Goal: Information Seeking & Learning: Learn about a topic

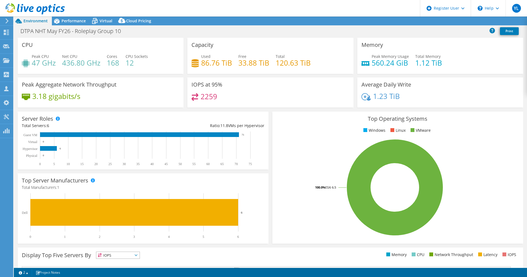
select select "USD"
click at [75, 21] on span "Performance" at bounding box center [74, 20] width 24 height 5
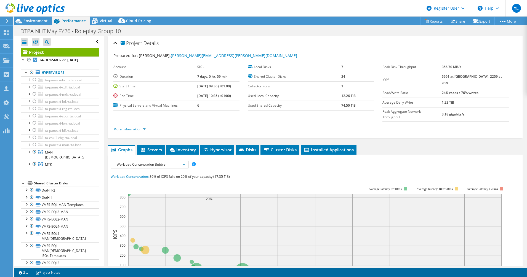
click at [141, 127] on link "More Information" at bounding box center [129, 129] width 32 height 5
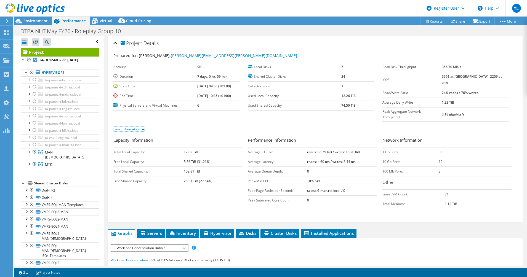
scroll to position [34, 0]
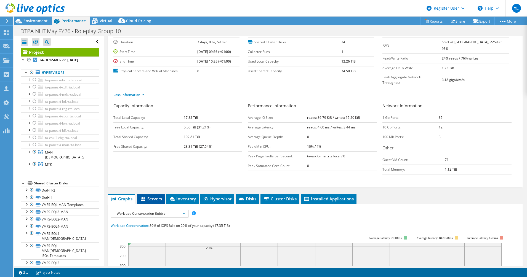
click at [156, 196] on span "Servers" at bounding box center [151, 199] width 22 height 6
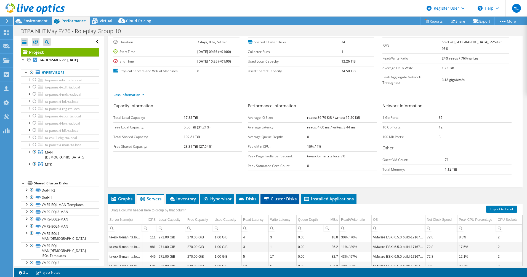
click at [273, 196] on span "Cluster Disks" at bounding box center [279, 199] width 33 height 6
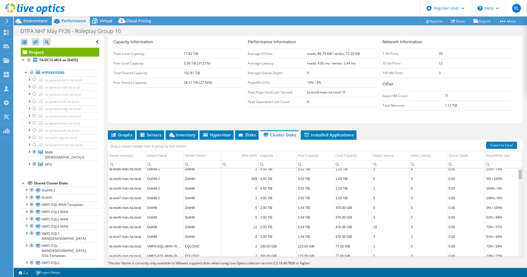
scroll to position [0, 0]
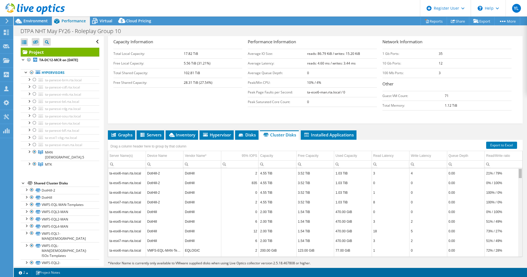
drag, startPoint x: 514, startPoint y: 237, endPoint x: 517, endPoint y: 155, distance: 82.3
click at [517, 155] on body "YL Dell User [PERSON_NAME] [PERSON_NAME][EMAIL_ADDRESS][DOMAIN_NAME] Dell My Pr…" at bounding box center [263, 138] width 527 height 277
click at [249, 131] on li "Disks" at bounding box center [246, 135] width 23 height 9
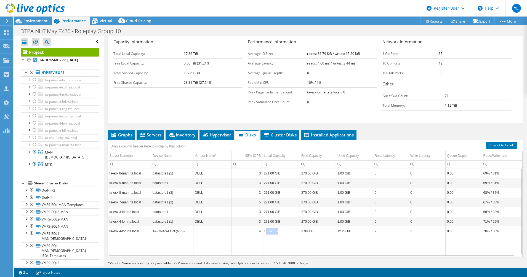
drag, startPoint x: 281, startPoint y: 220, endPoint x: 265, endPoint y: 221, distance: 15.2
click at [265, 227] on td "16.24 TiB" at bounding box center [281, 232] width 38 height 10
drag, startPoint x: 265, startPoint y: 221, endPoint x: 335, endPoint y: 220, distance: 69.5
click at [336, 227] on td "12.25 TiB" at bounding box center [354, 232] width 37 height 10
